Goal: Find contact information: Find contact information

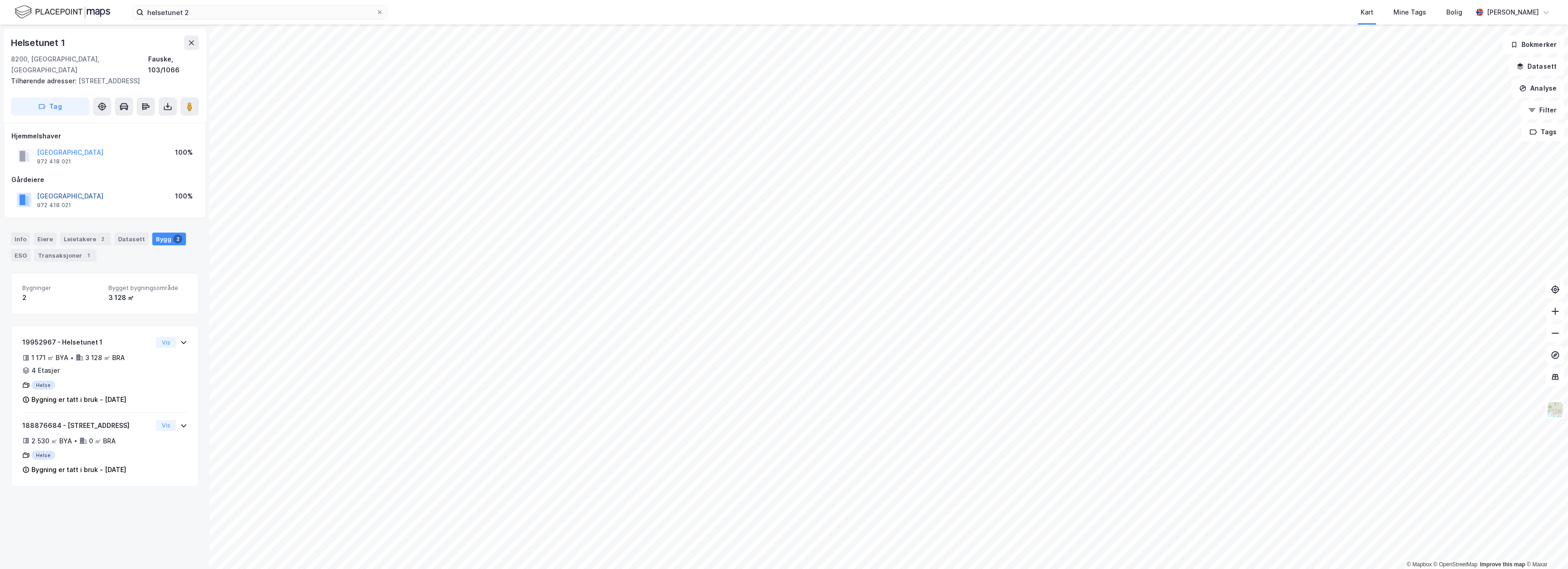
click at [0, 0] on button "[GEOGRAPHIC_DATA]" at bounding box center [0, 0] width 0 height 0
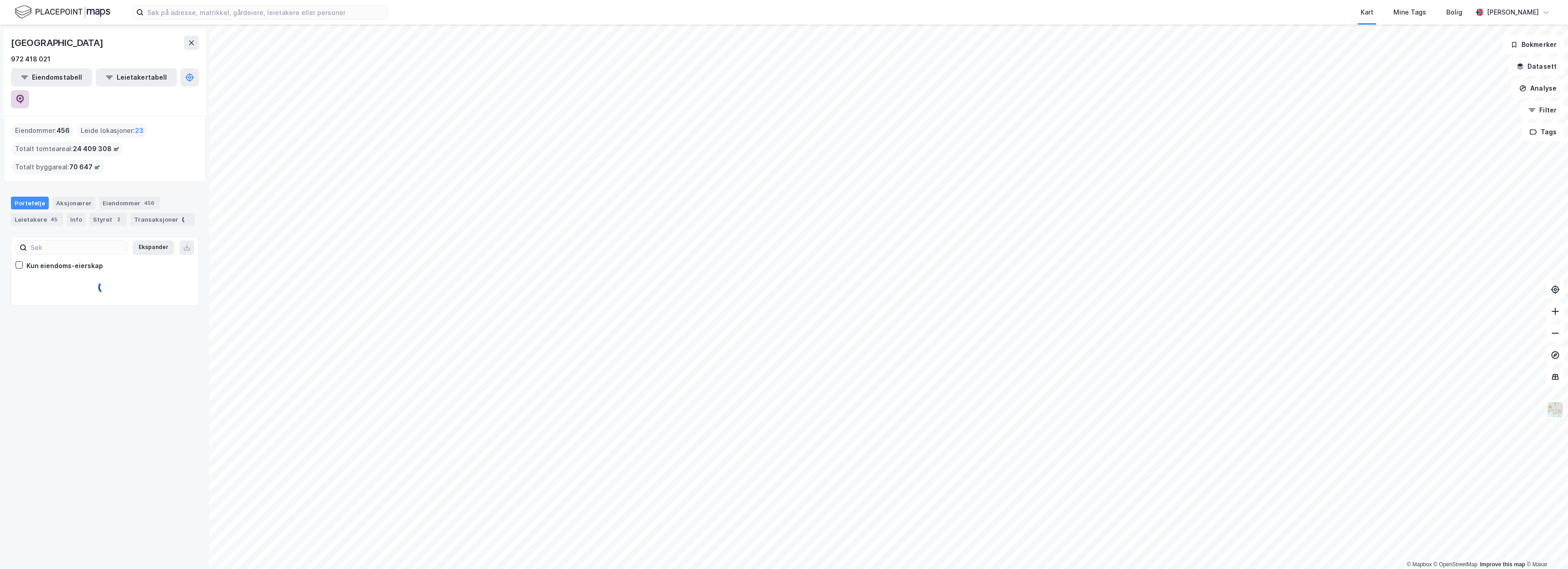
click at [24, 95] on icon at bounding box center [20, 100] width 7 height 9
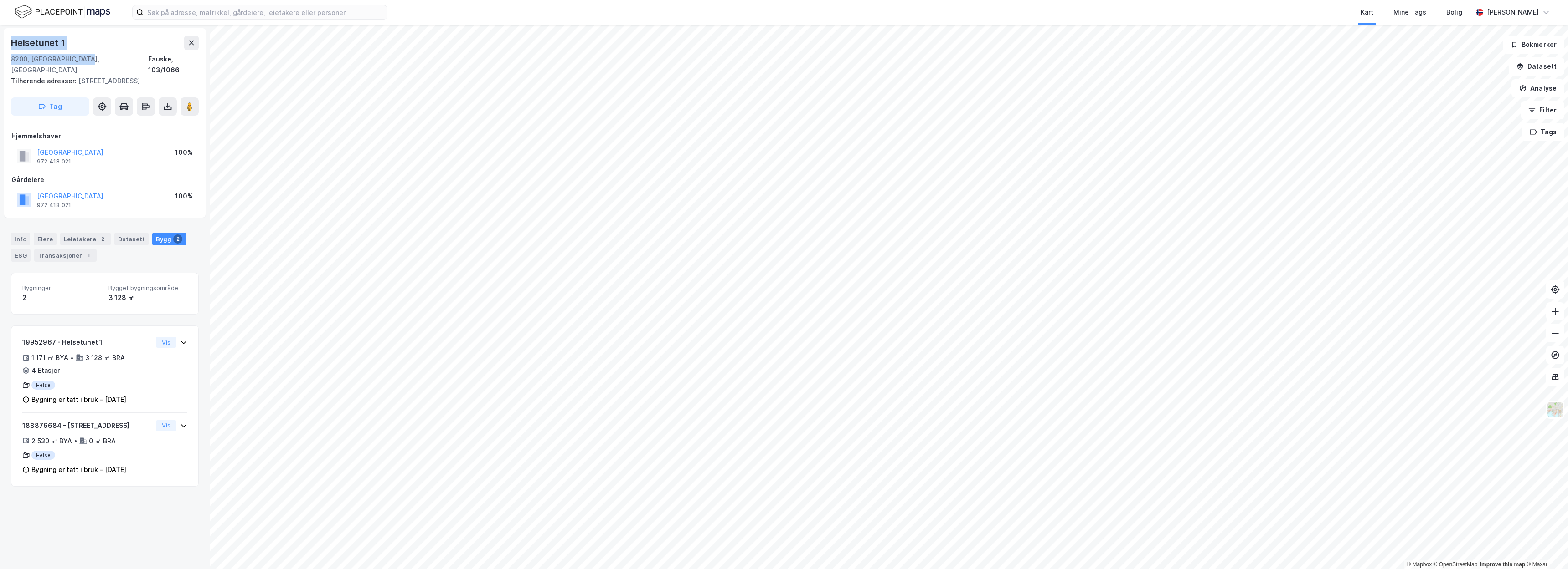
drag, startPoint x: 87, startPoint y: 61, endPoint x: 0, endPoint y: 42, distance: 89.1
click at [0, 42] on div "Helsetunet 1 8200, Fauske, Nordland Fauske, 103/1066 Tilhørende adresser: Anker…" at bounding box center [104, 296] width 210 height 545
copy div "Helsetunet 1 8200, Fauske, Nordland"
drag, startPoint x: 96, startPoint y: 195, endPoint x: 36, endPoint y: 185, distance: 60.8
click at [36, 189] on div "FAUSKE KOMMUNE 972 418 021 100%" at bounding box center [104, 199] width 187 height 21
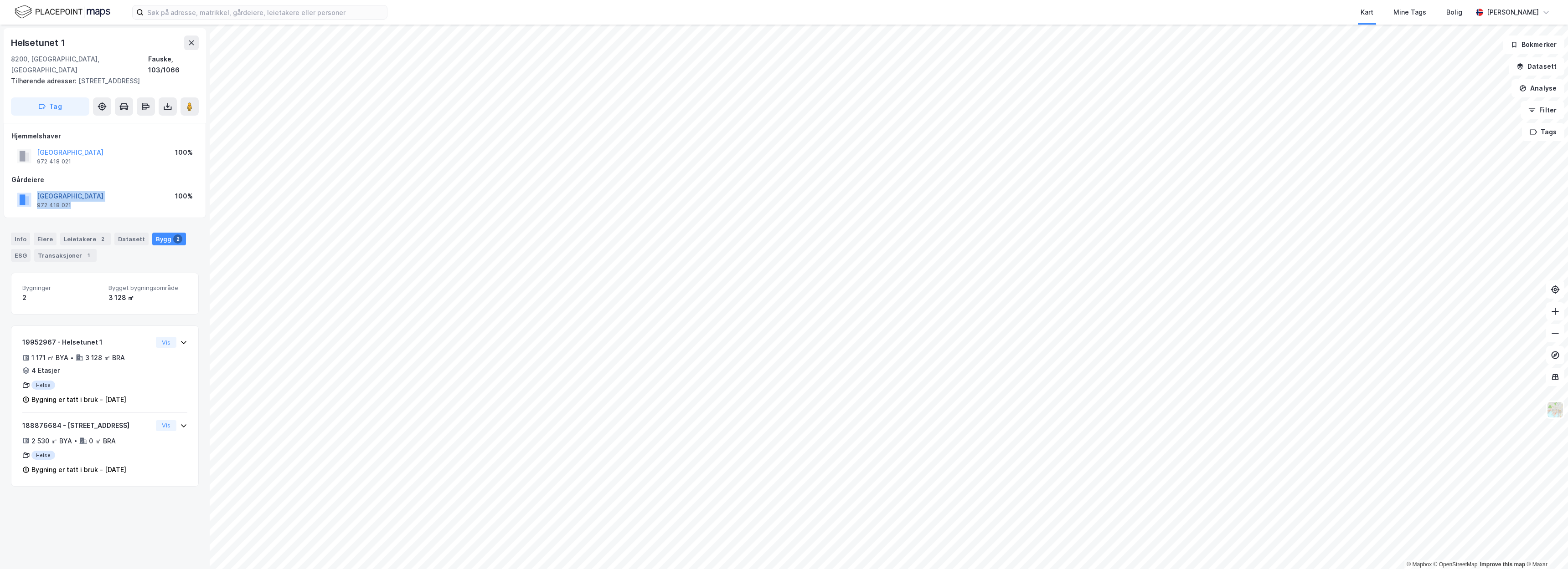
copy div "FAUSKE KOMMUNE 972 418 021"
